Goal: Navigation & Orientation: Find specific page/section

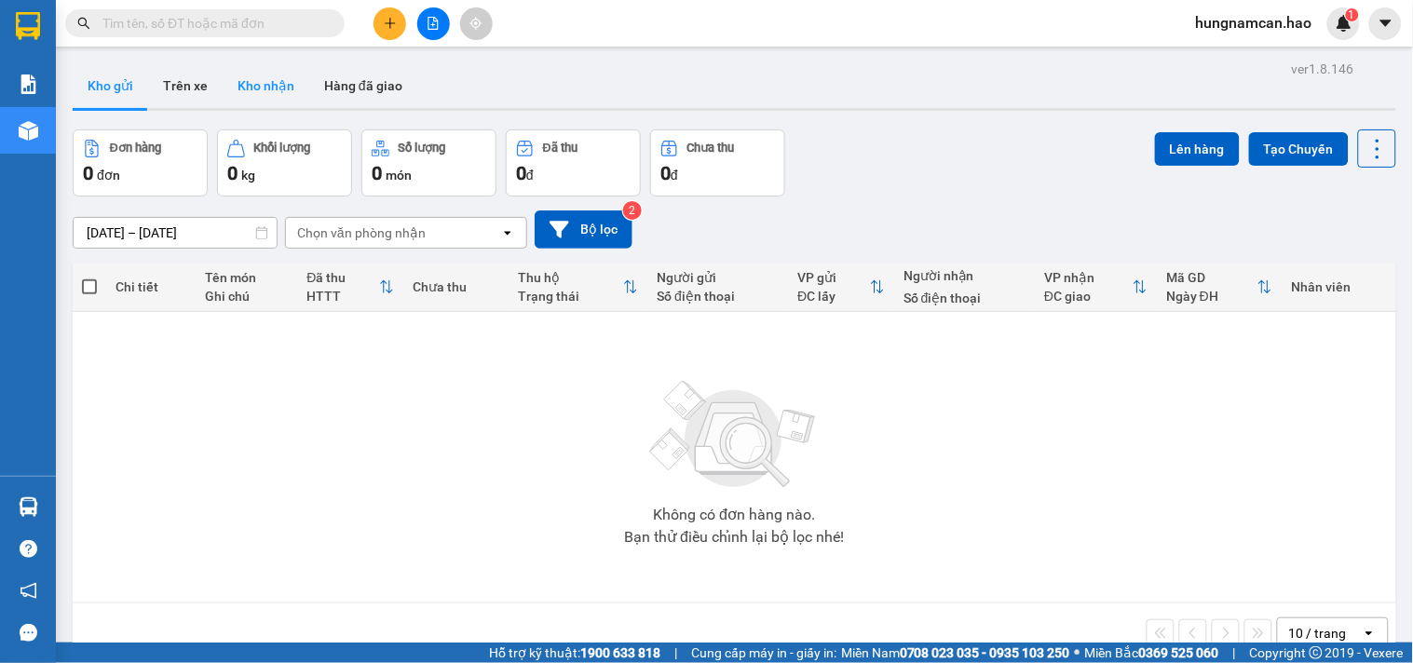
click at [243, 95] on button "Kho nhận" at bounding box center [266, 85] width 87 height 45
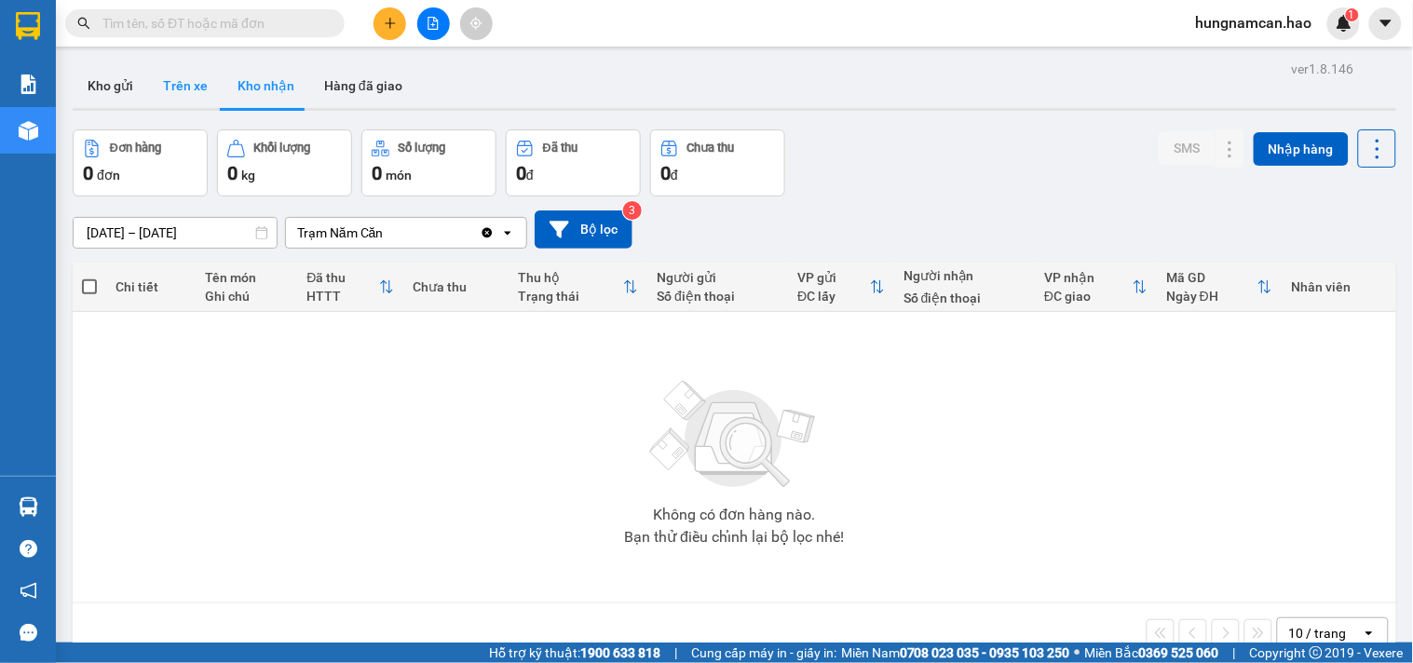
click at [181, 99] on button "Trên xe" at bounding box center [185, 85] width 75 height 45
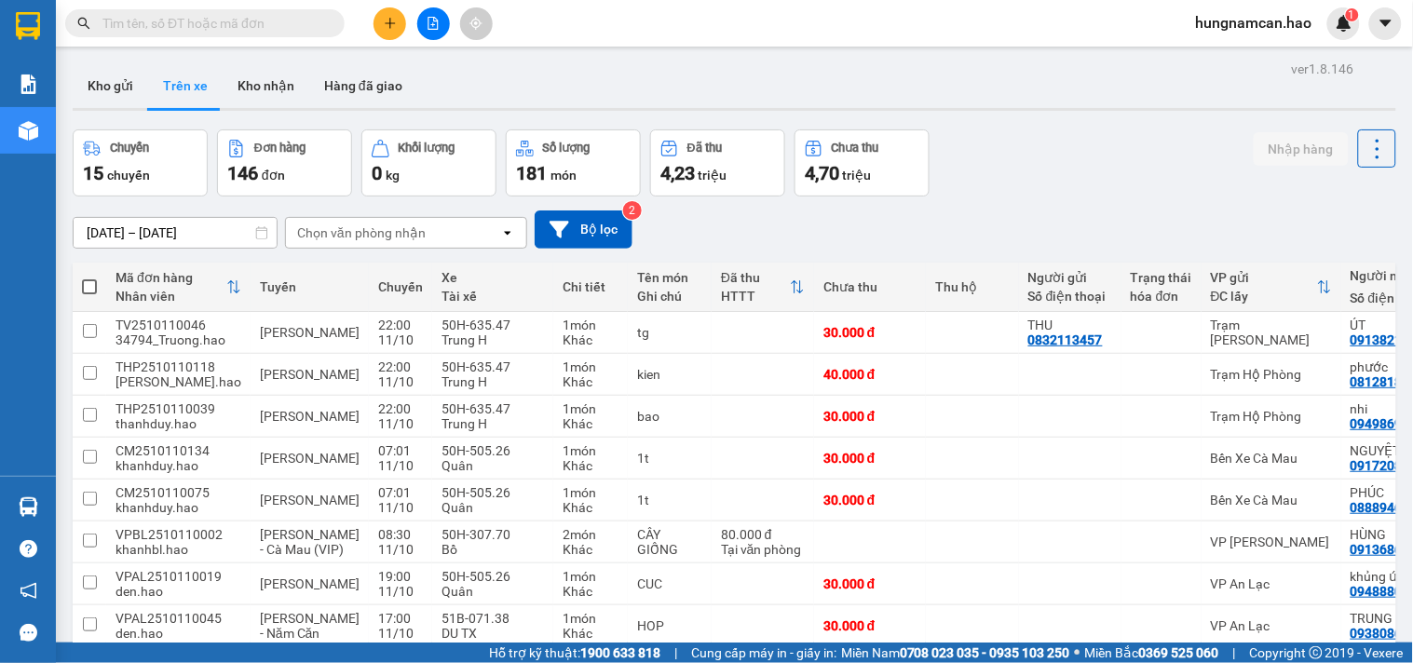
click at [469, 245] on div "Chọn văn phòng nhận" at bounding box center [393, 233] width 214 height 30
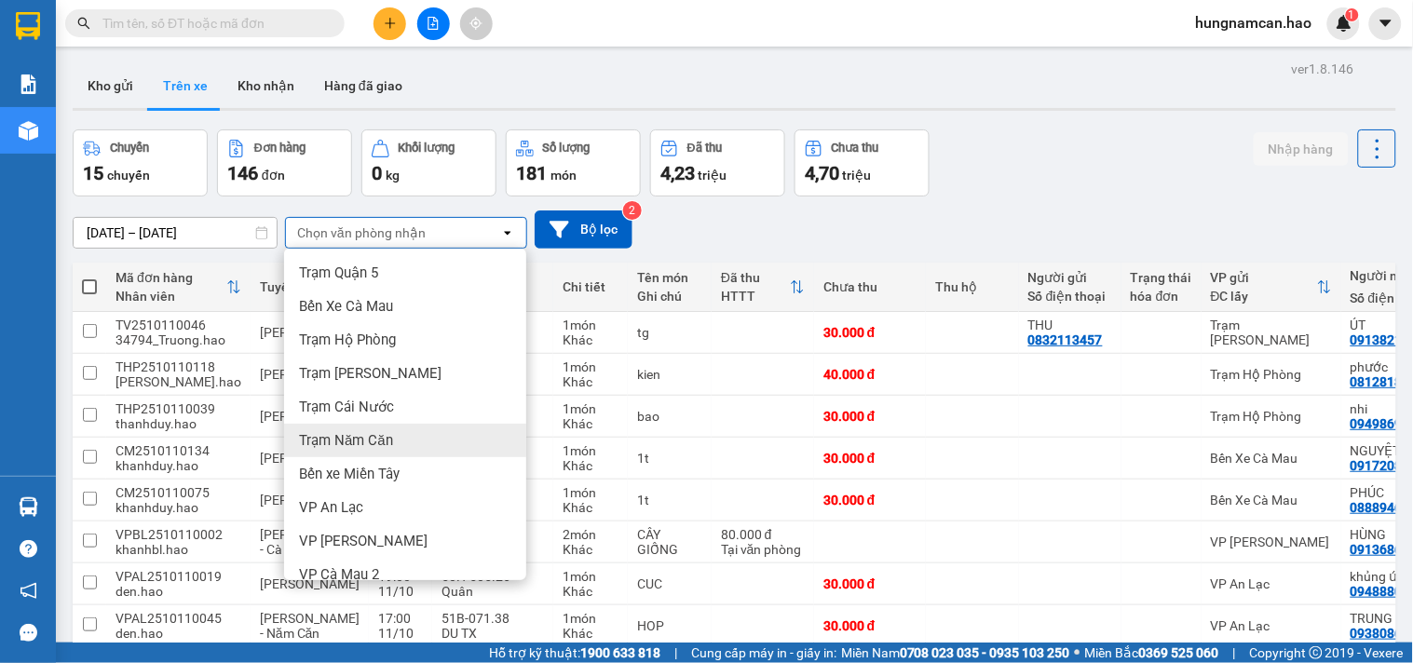
click at [441, 443] on div "Trạm Năm Căn" at bounding box center [405, 441] width 242 height 34
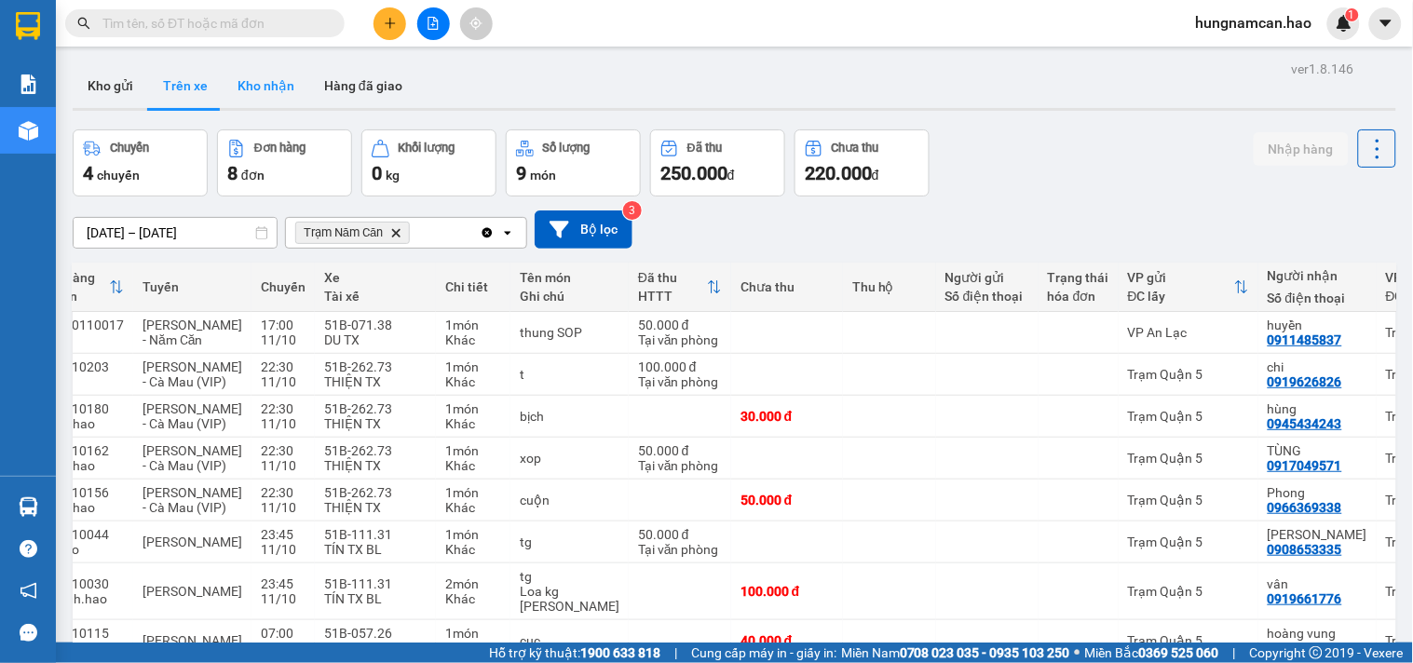
click at [272, 81] on button "Kho nhận" at bounding box center [266, 85] width 87 height 45
